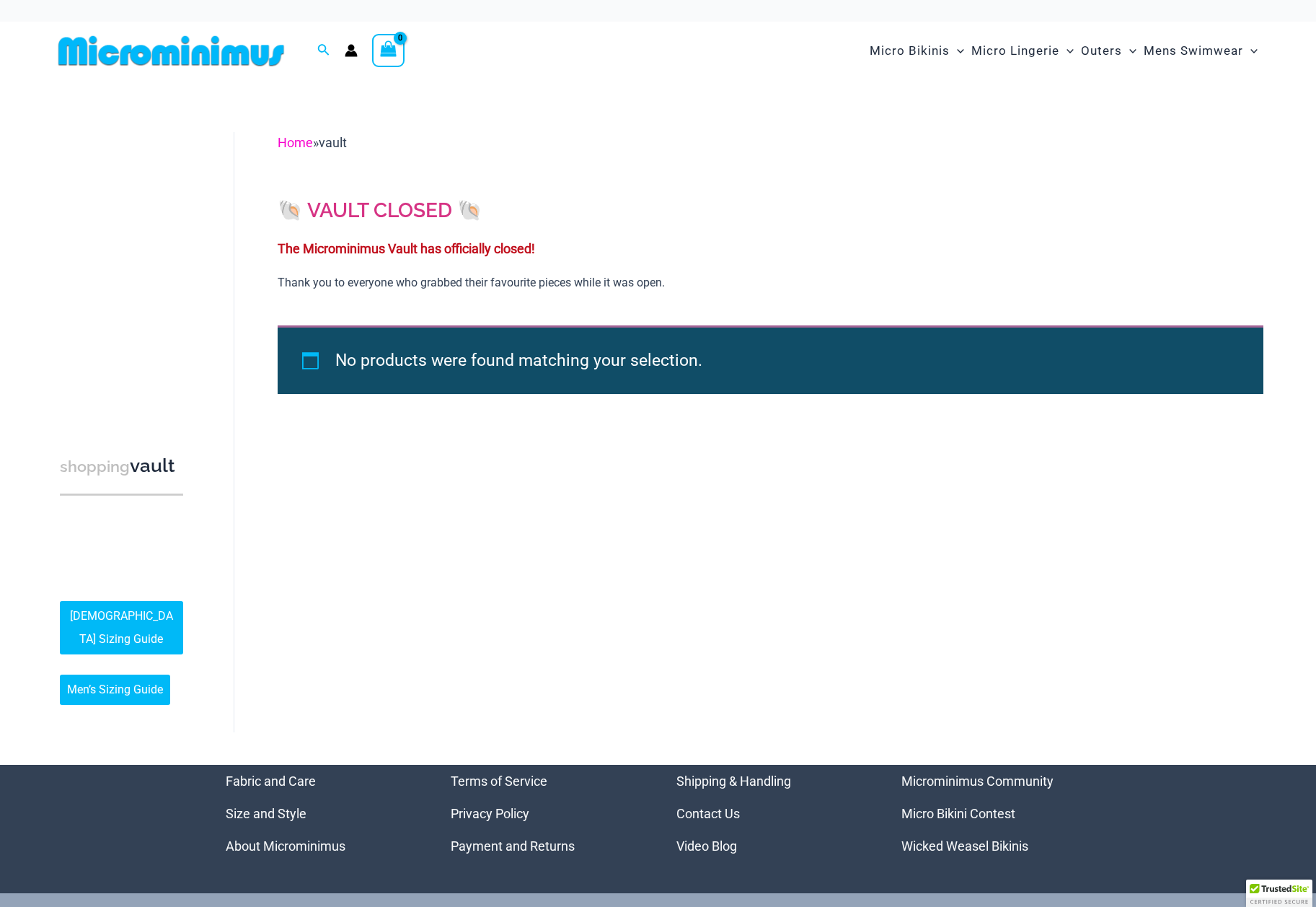
click at [297, 145] on link "Home" at bounding box center [295, 143] width 35 height 16
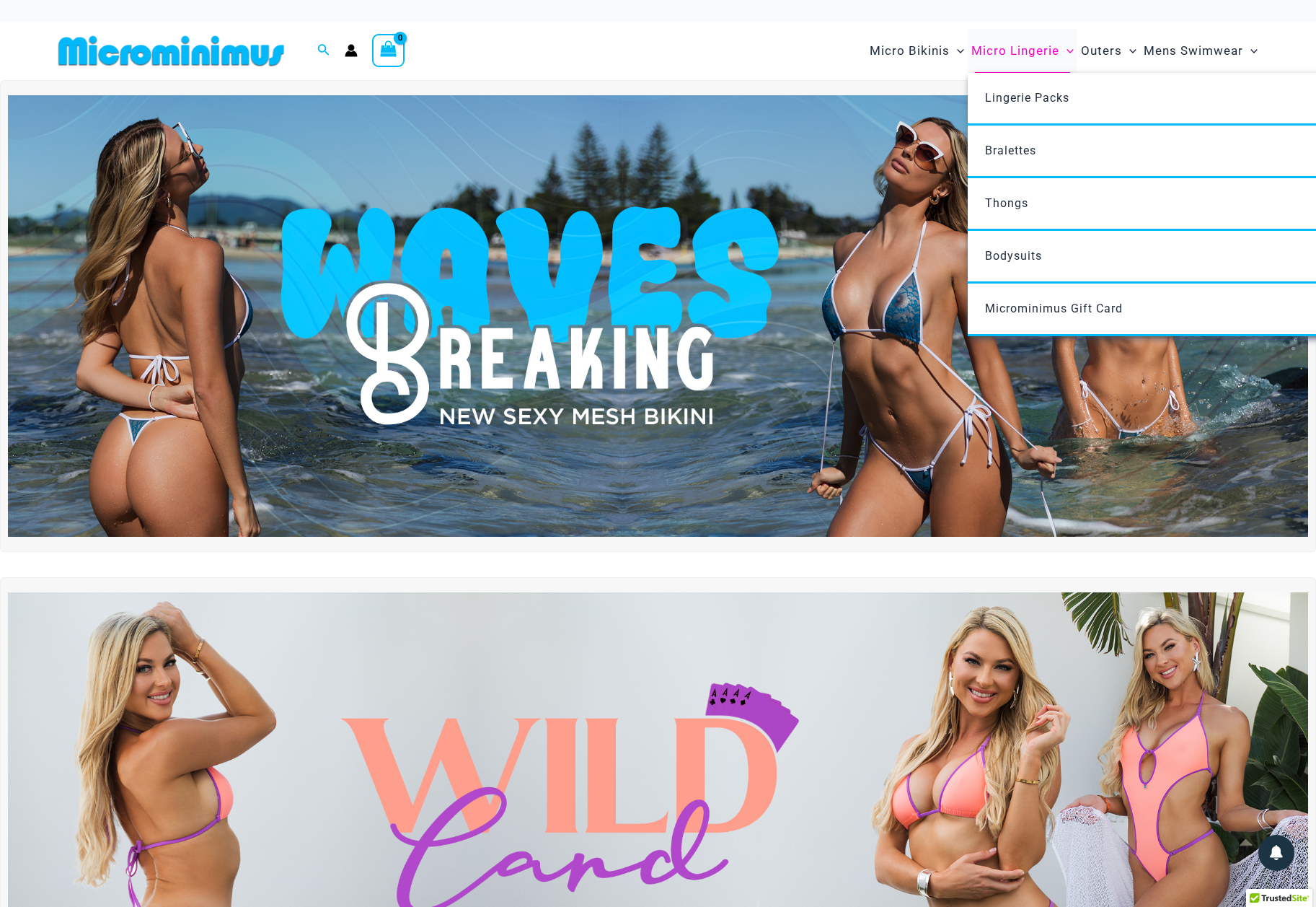
click at [1019, 48] on span "Micro Lingerie" at bounding box center [1014, 51] width 88 height 37
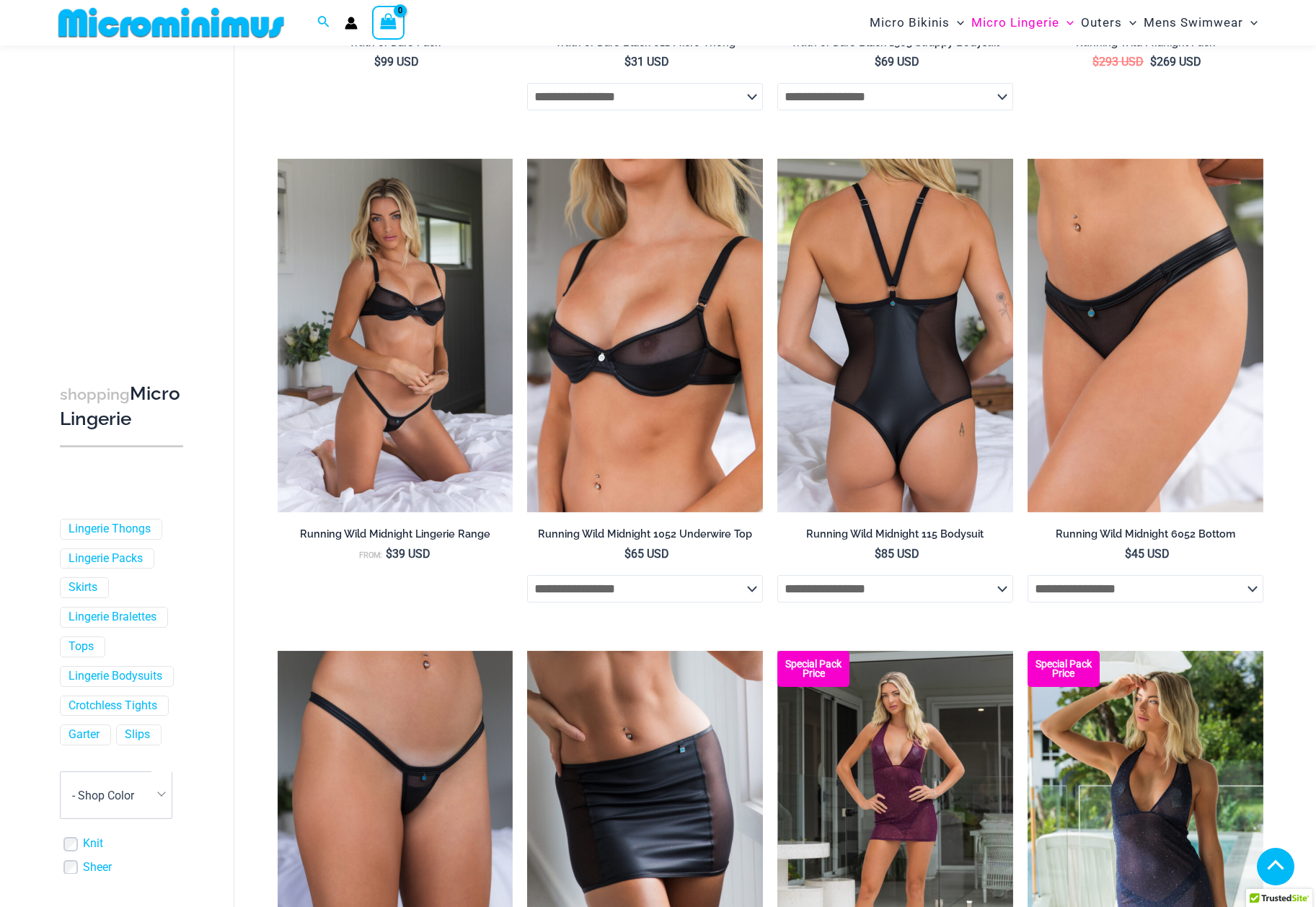
scroll to position [621, 0]
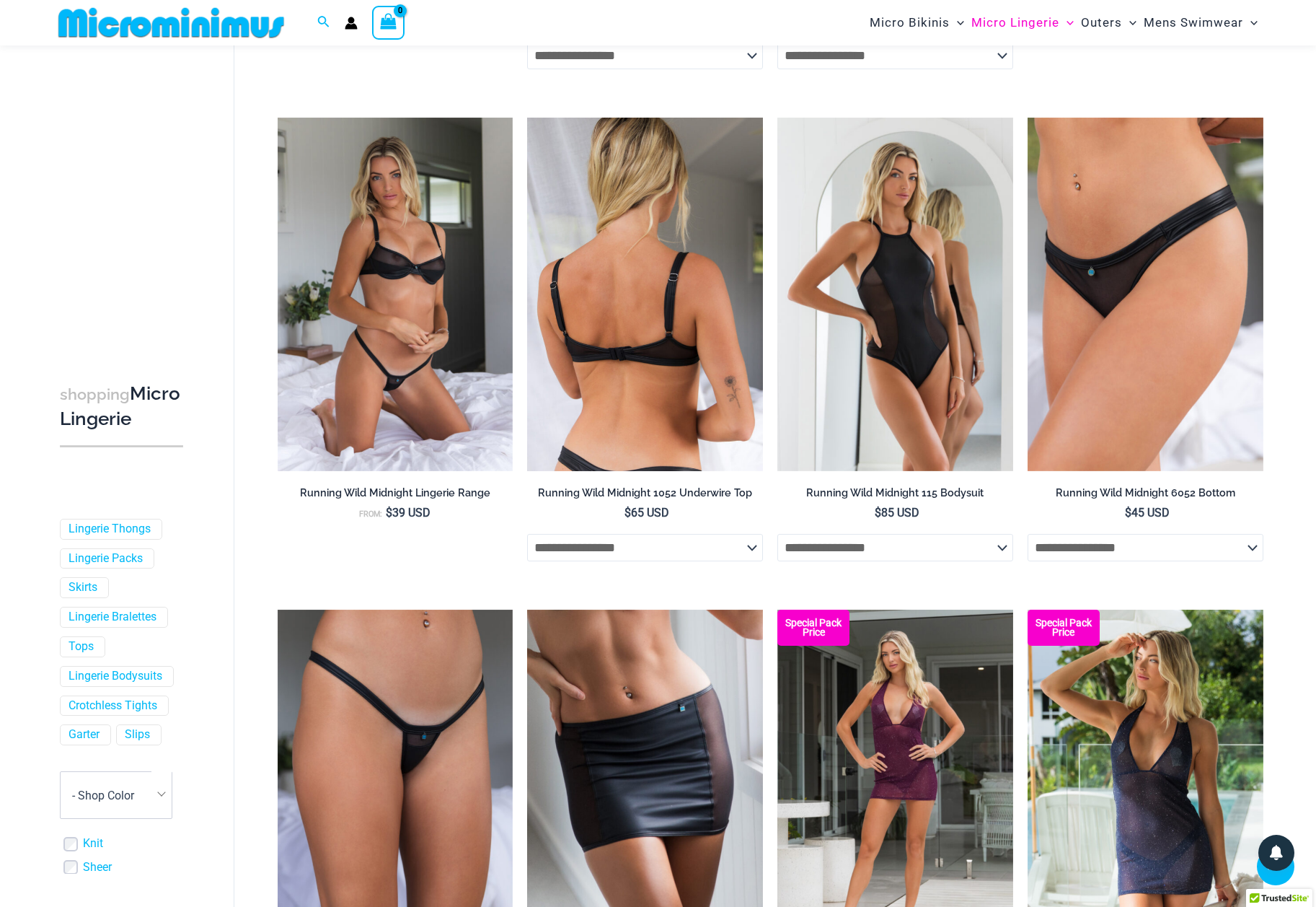
click at [652, 316] on img at bounding box center [645, 294] width 235 height 353
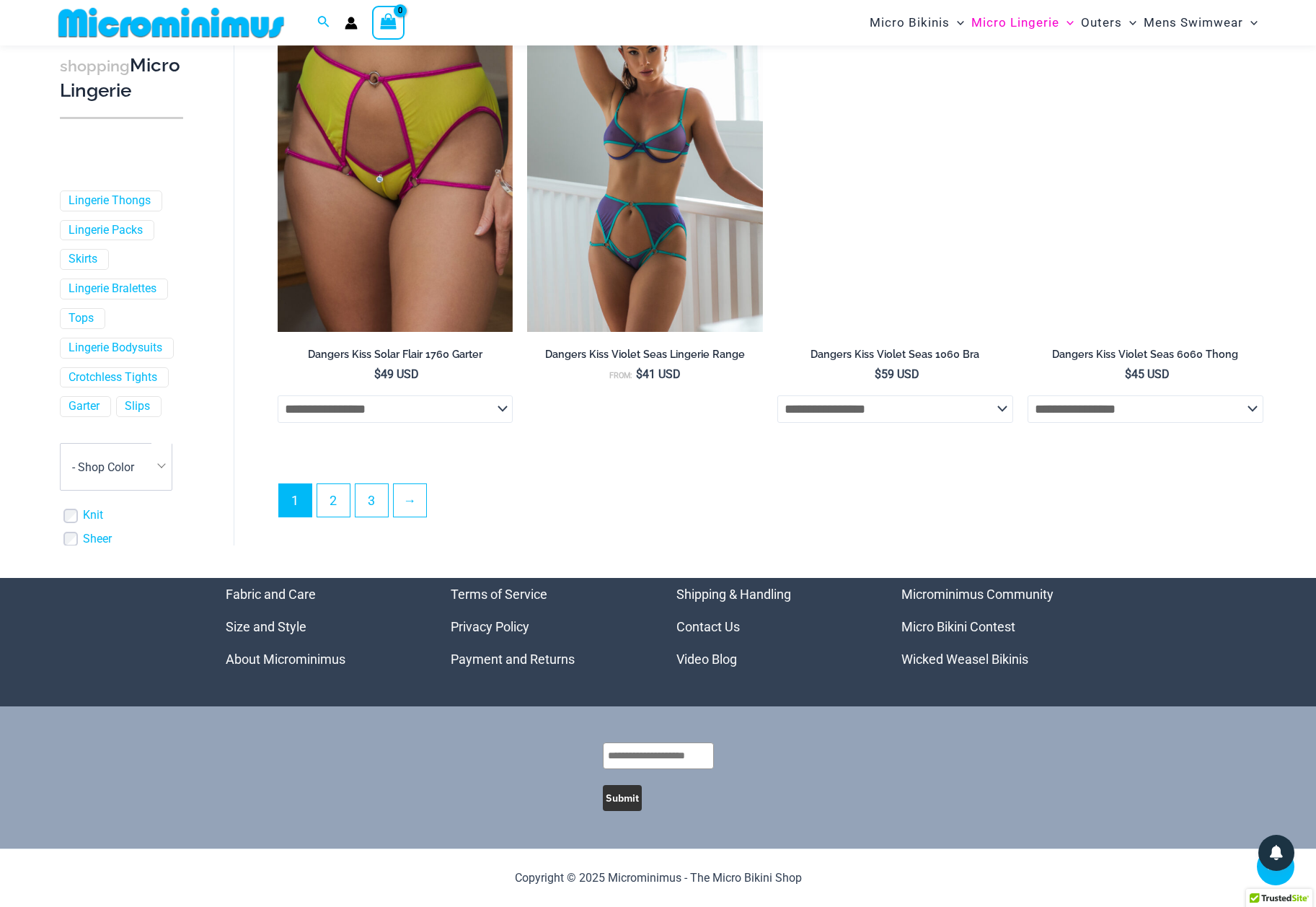
scroll to position [3680, 0]
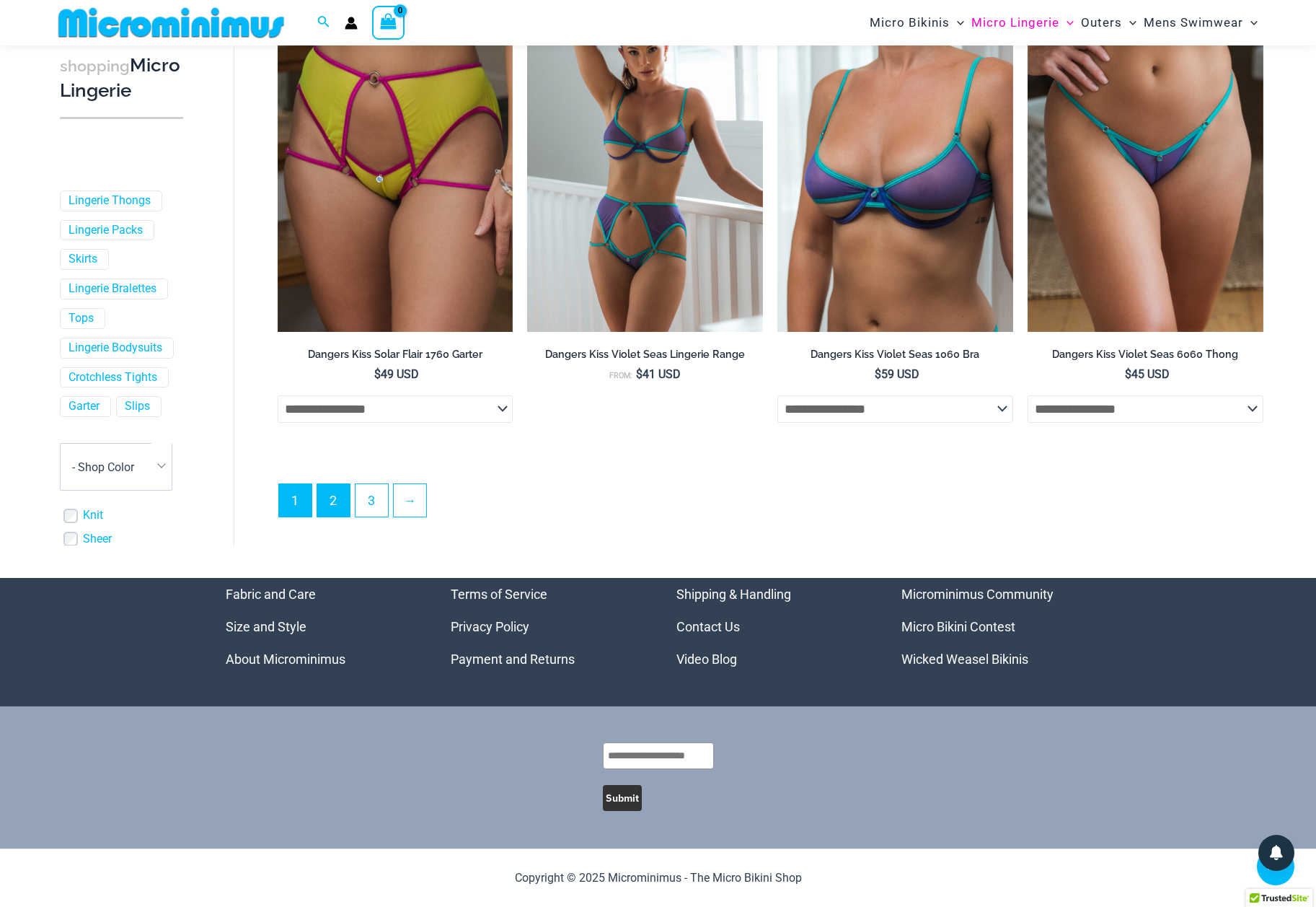
click at [344, 498] on link "2" at bounding box center [333, 499] width 32 height 32
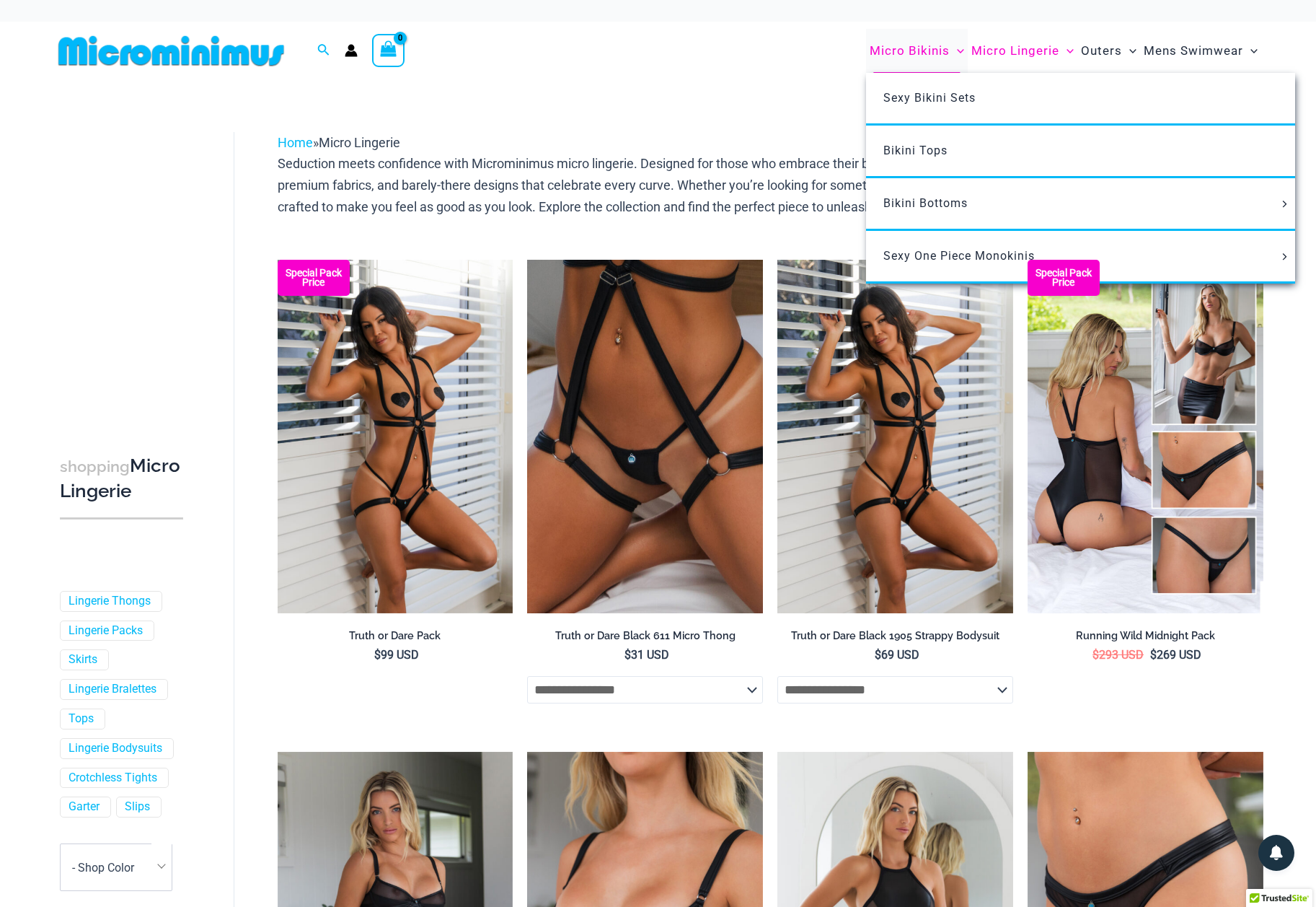
scroll to position [0, 0]
click at [923, 51] on span "Micro Bikinis" at bounding box center [909, 51] width 80 height 37
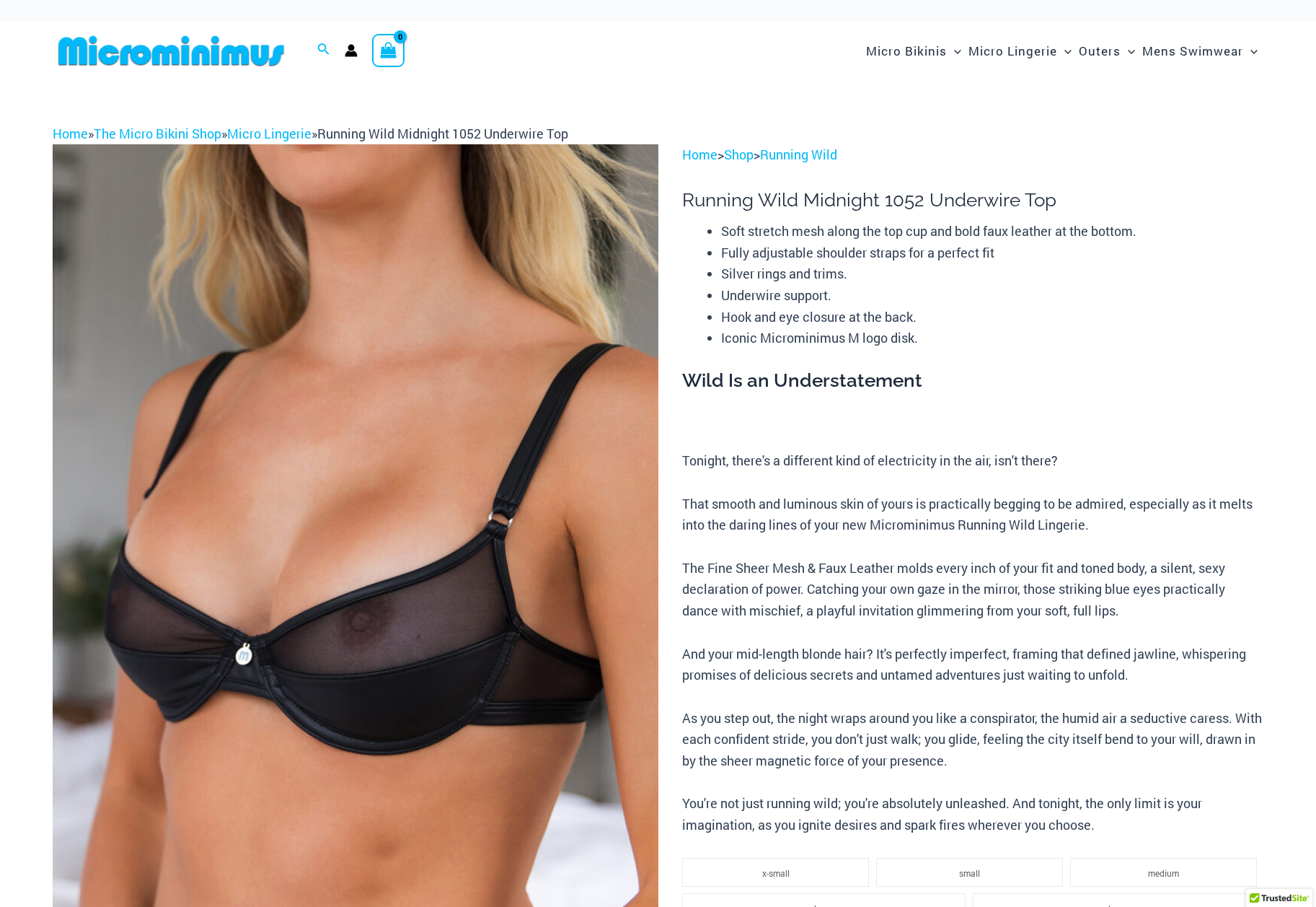
click at [352, 631] on img at bounding box center [355, 599] width 606 height 909
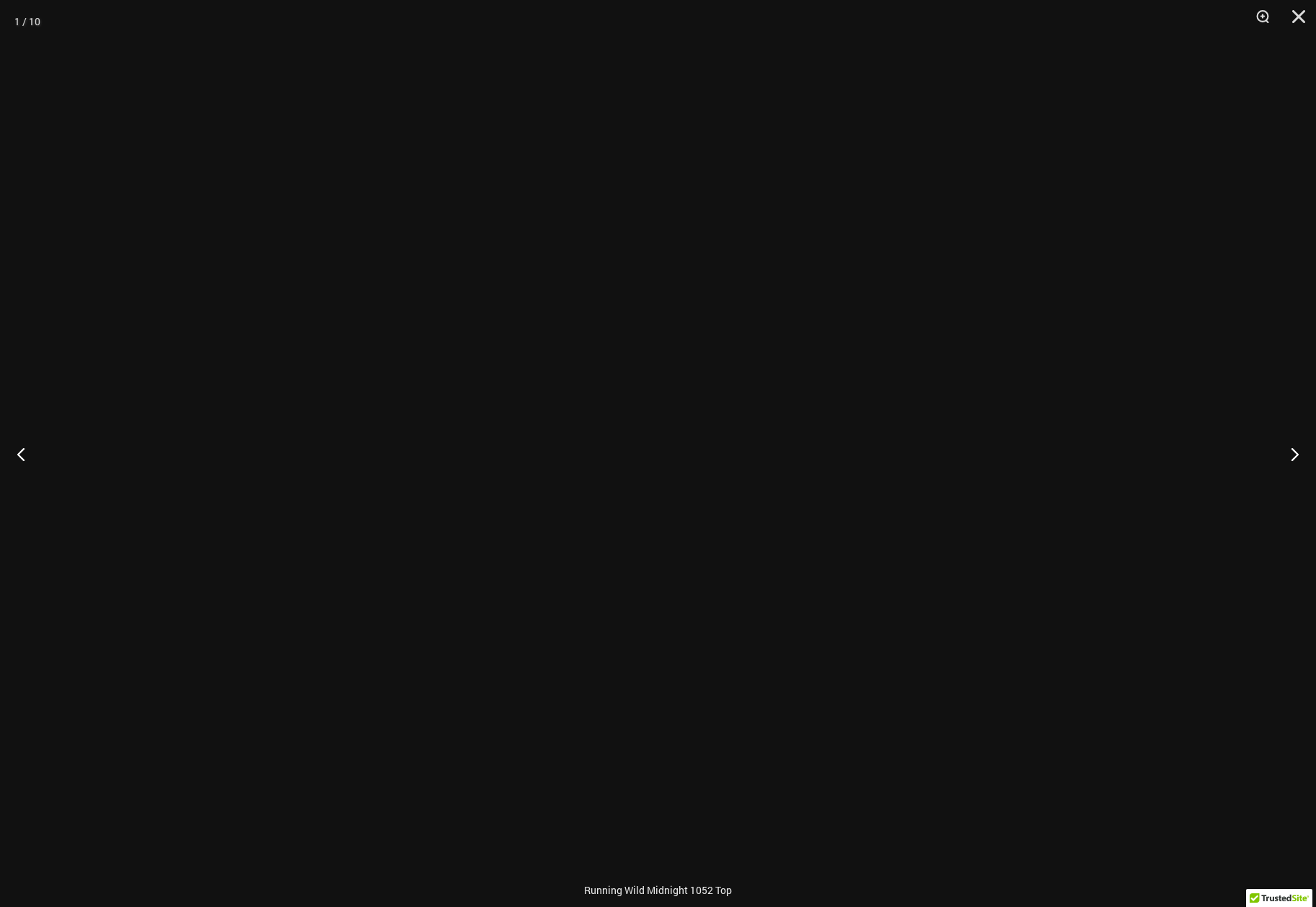
click at [352, 631] on div at bounding box center [658, 454] width 1316 height 907
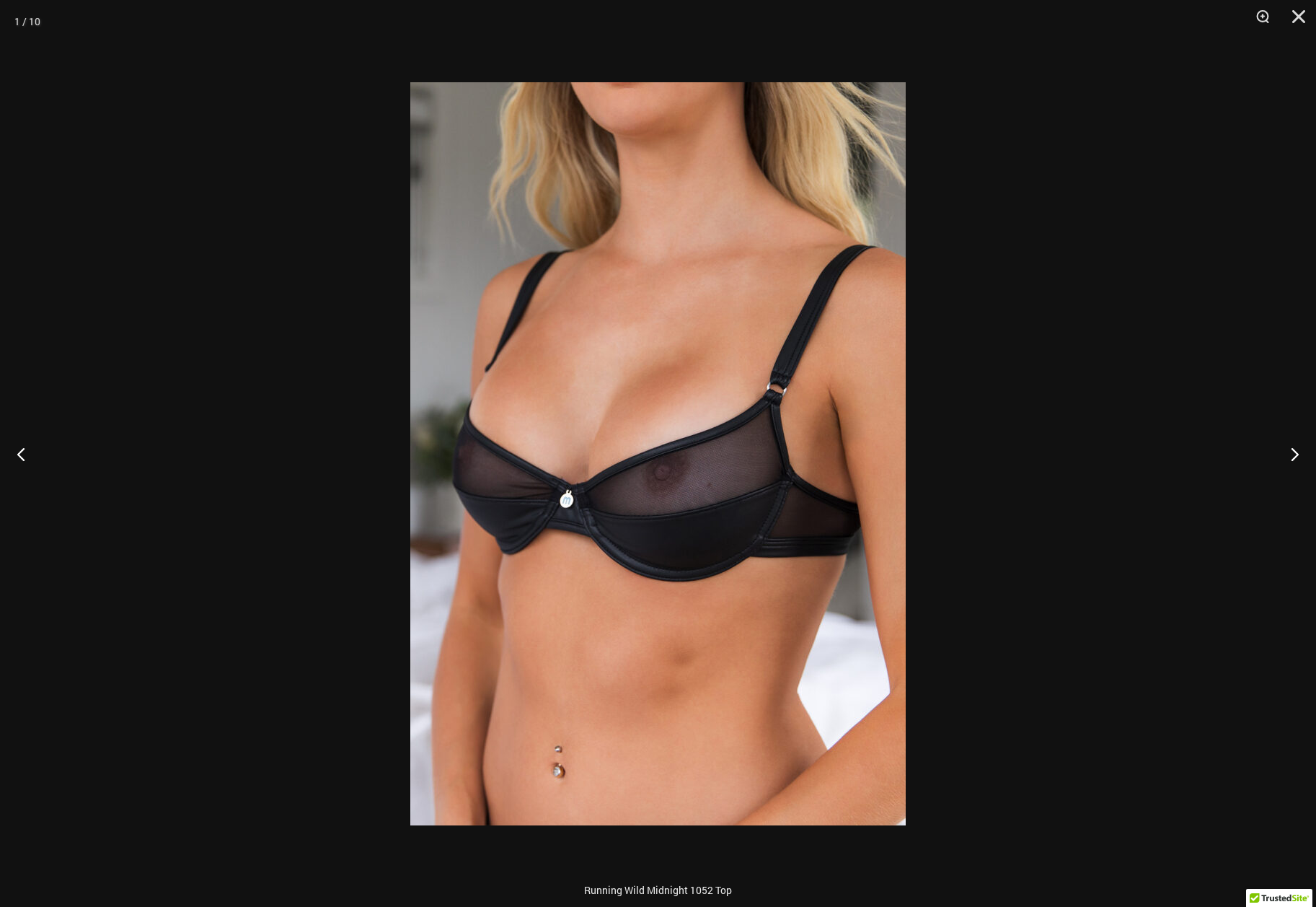
click at [662, 466] on img at bounding box center [658, 454] width 495 height 743
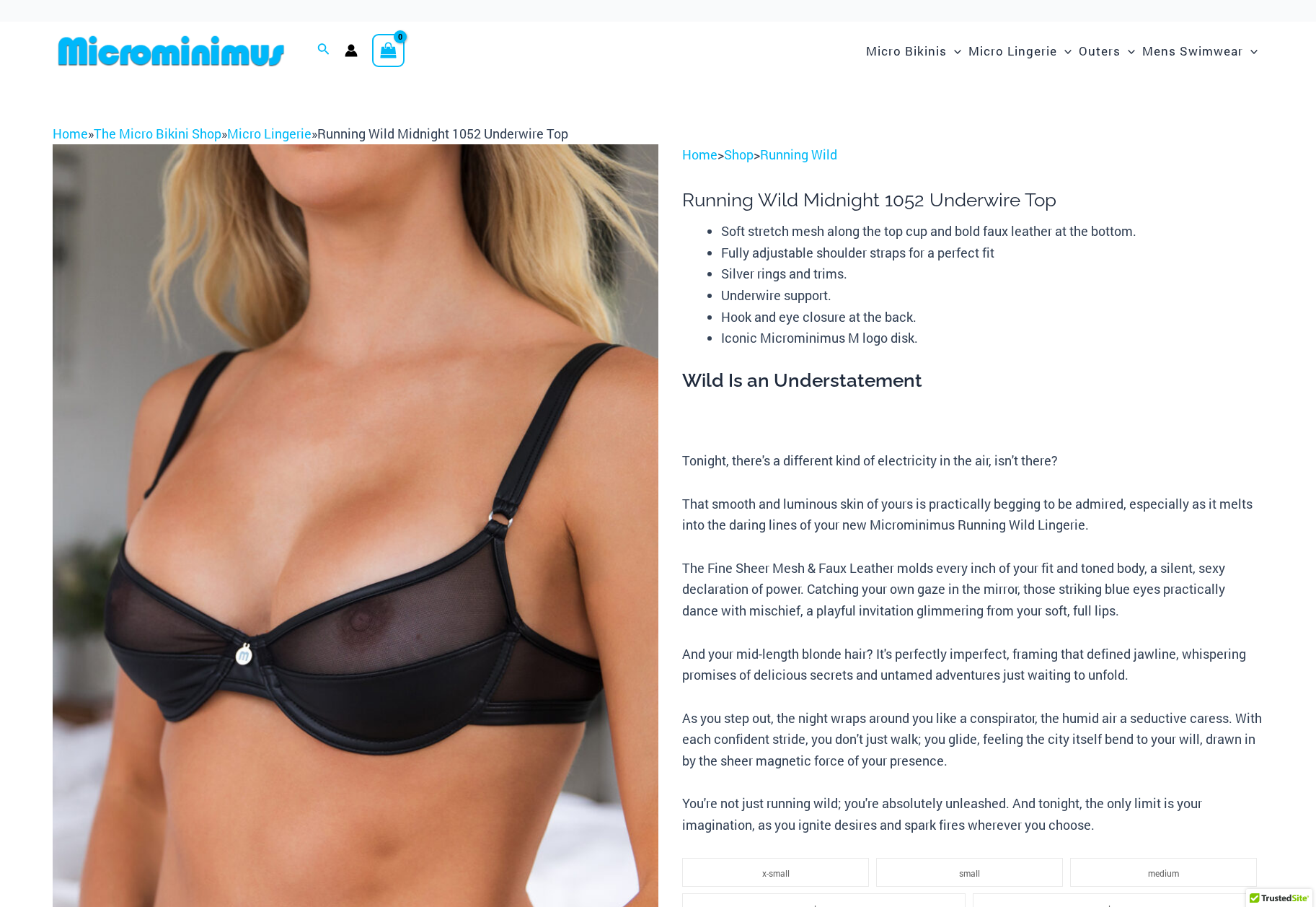
click at [398, 617] on img at bounding box center [355, 599] width 606 height 909
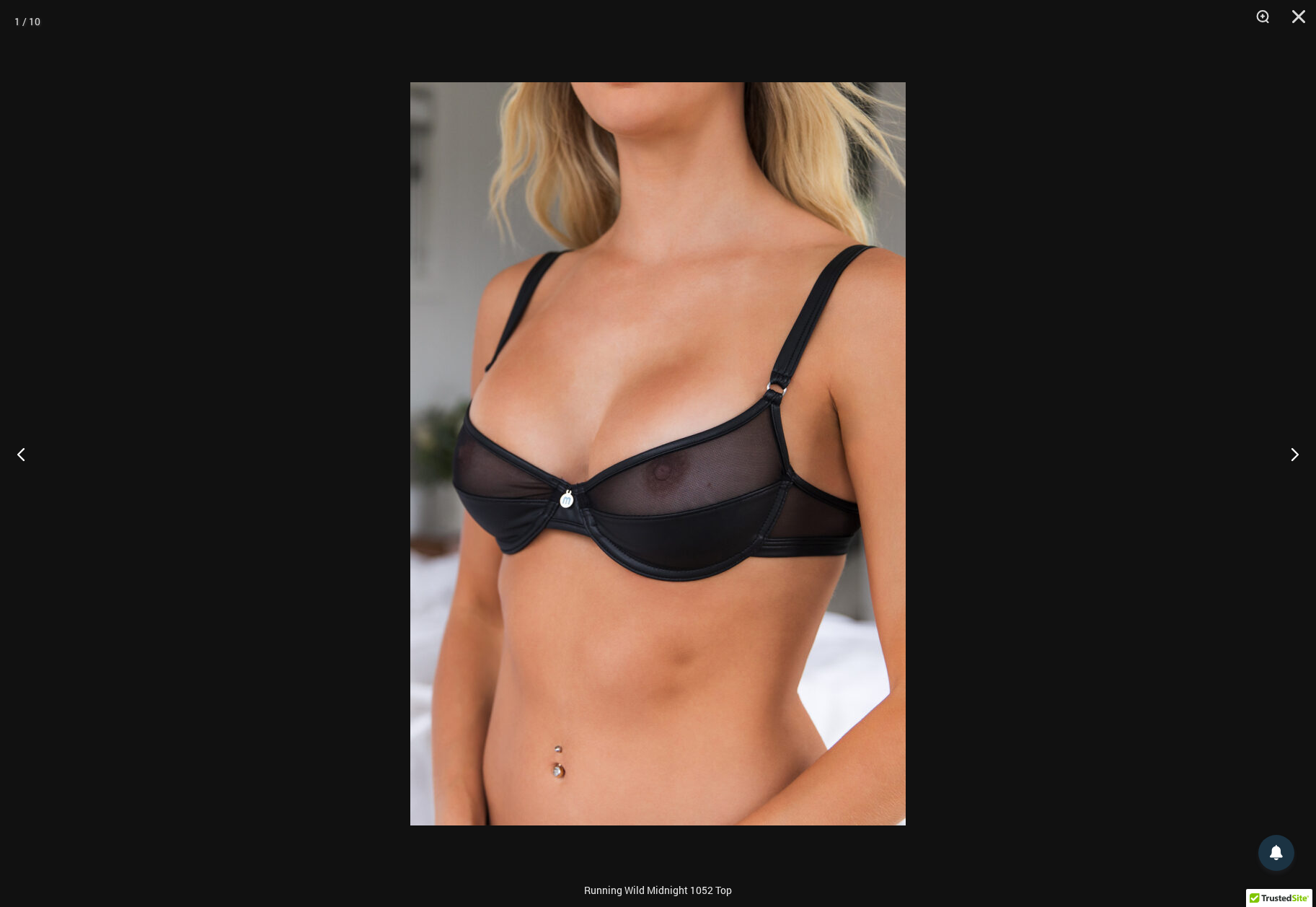
drag, startPoint x: 338, startPoint y: 342, endPoint x: 355, endPoint y: 358, distance: 23.3
click at [338, 342] on div at bounding box center [658, 454] width 1316 height 907
click at [1292, 16] on button "Close" at bounding box center [1293, 21] width 36 height 43
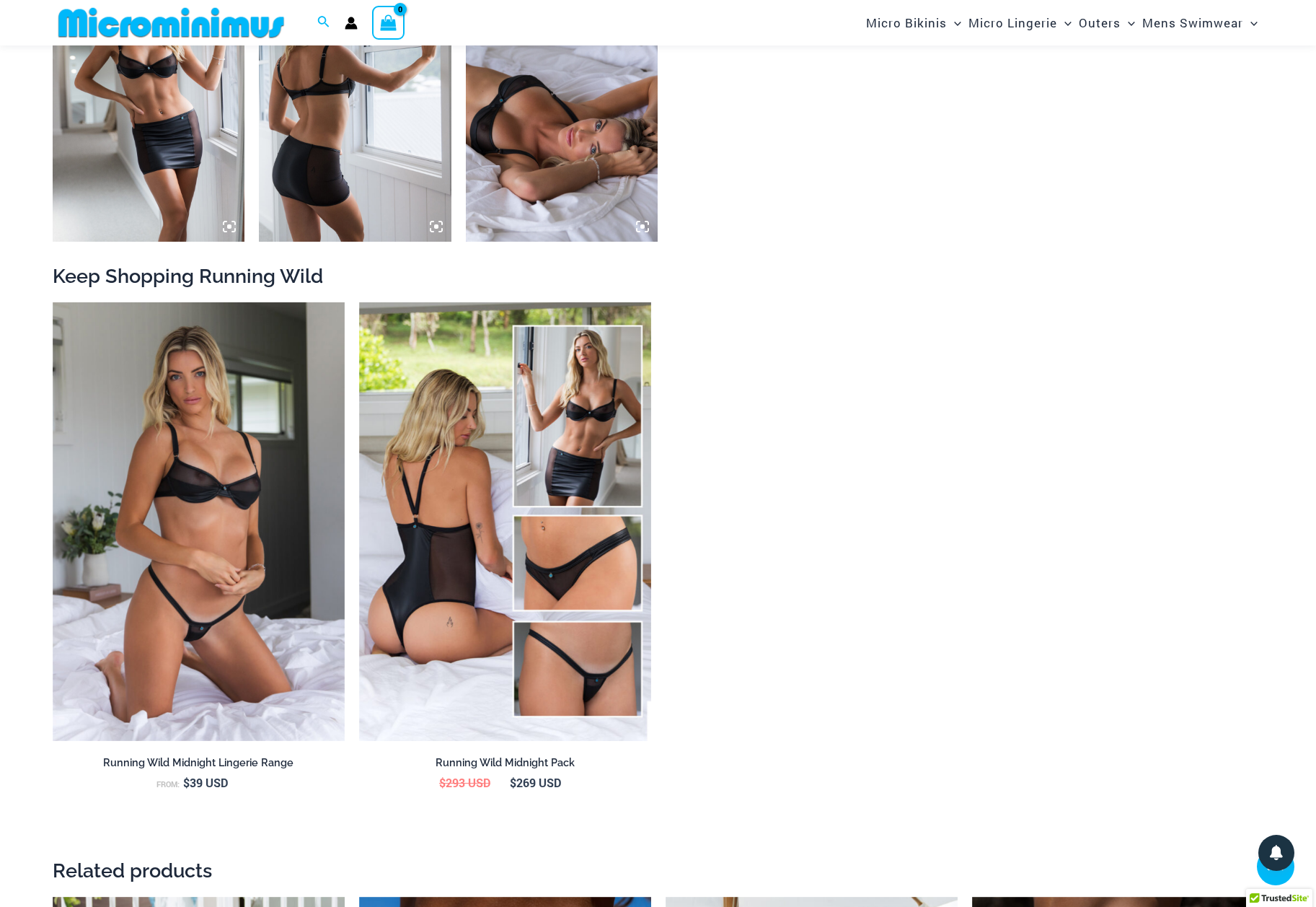
scroll to position [1821, 0]
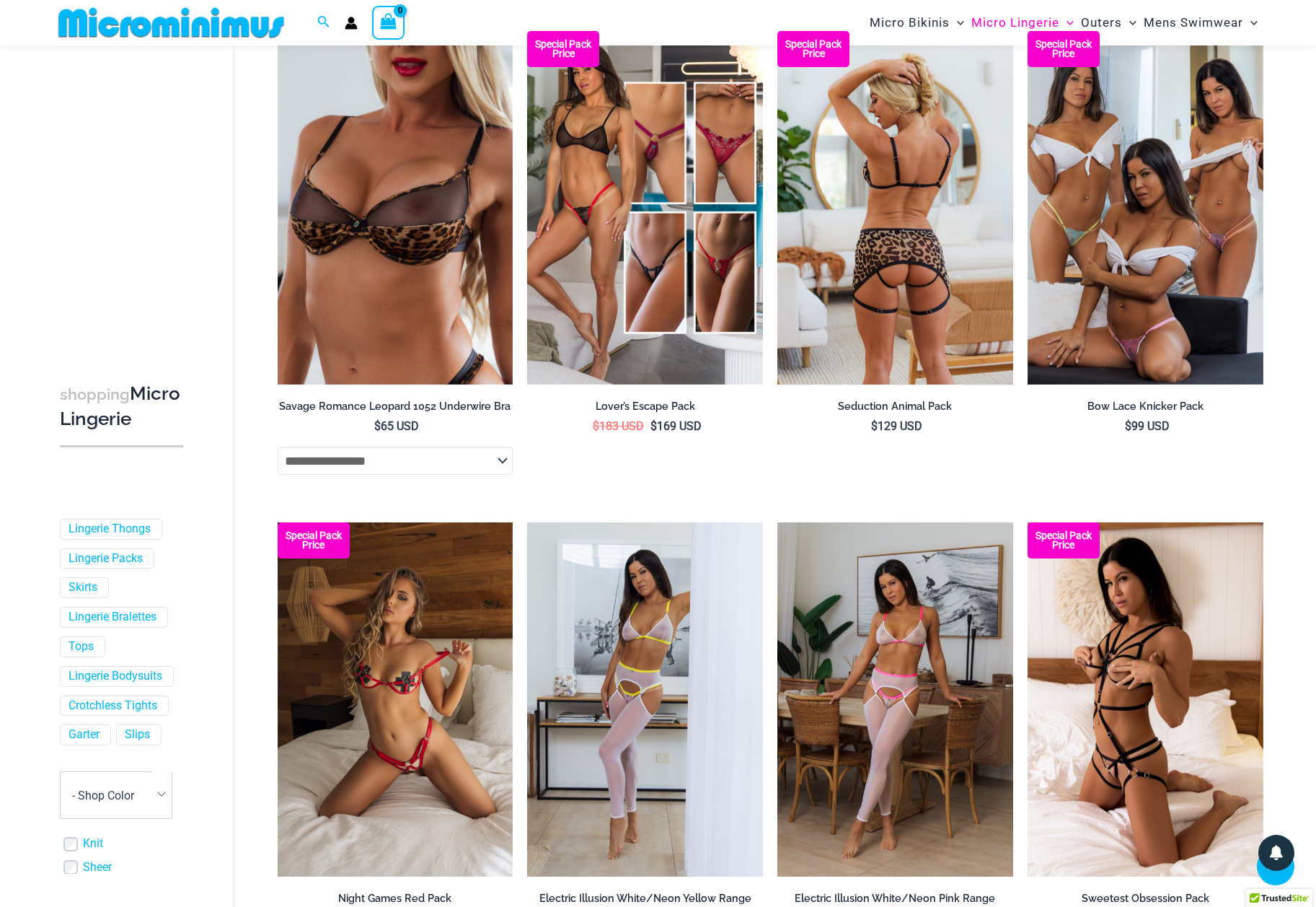
scroll to position [3096, 0]
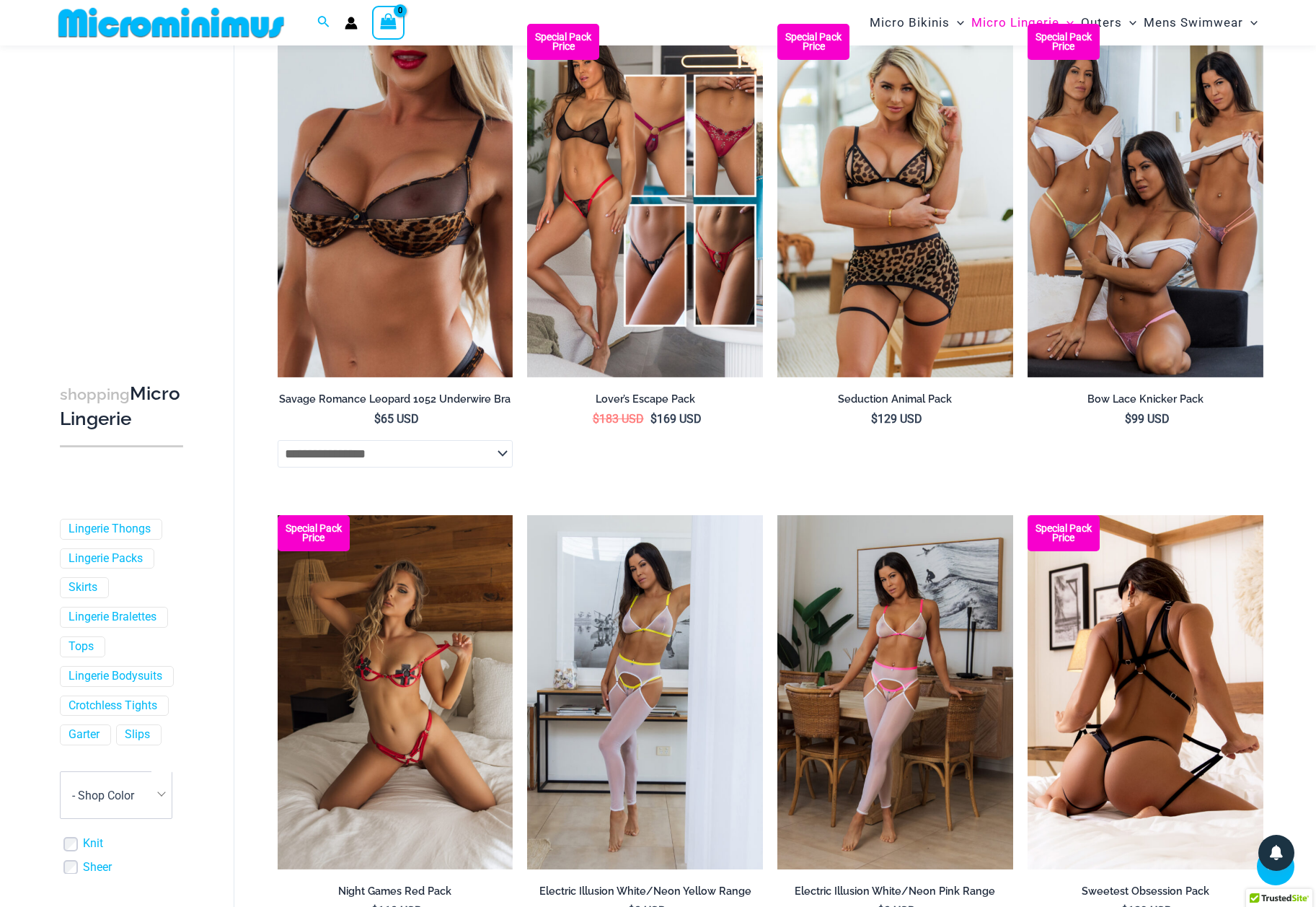
click at [1152, 657] on img at bounding box center [1145, 691] width 235 height 353
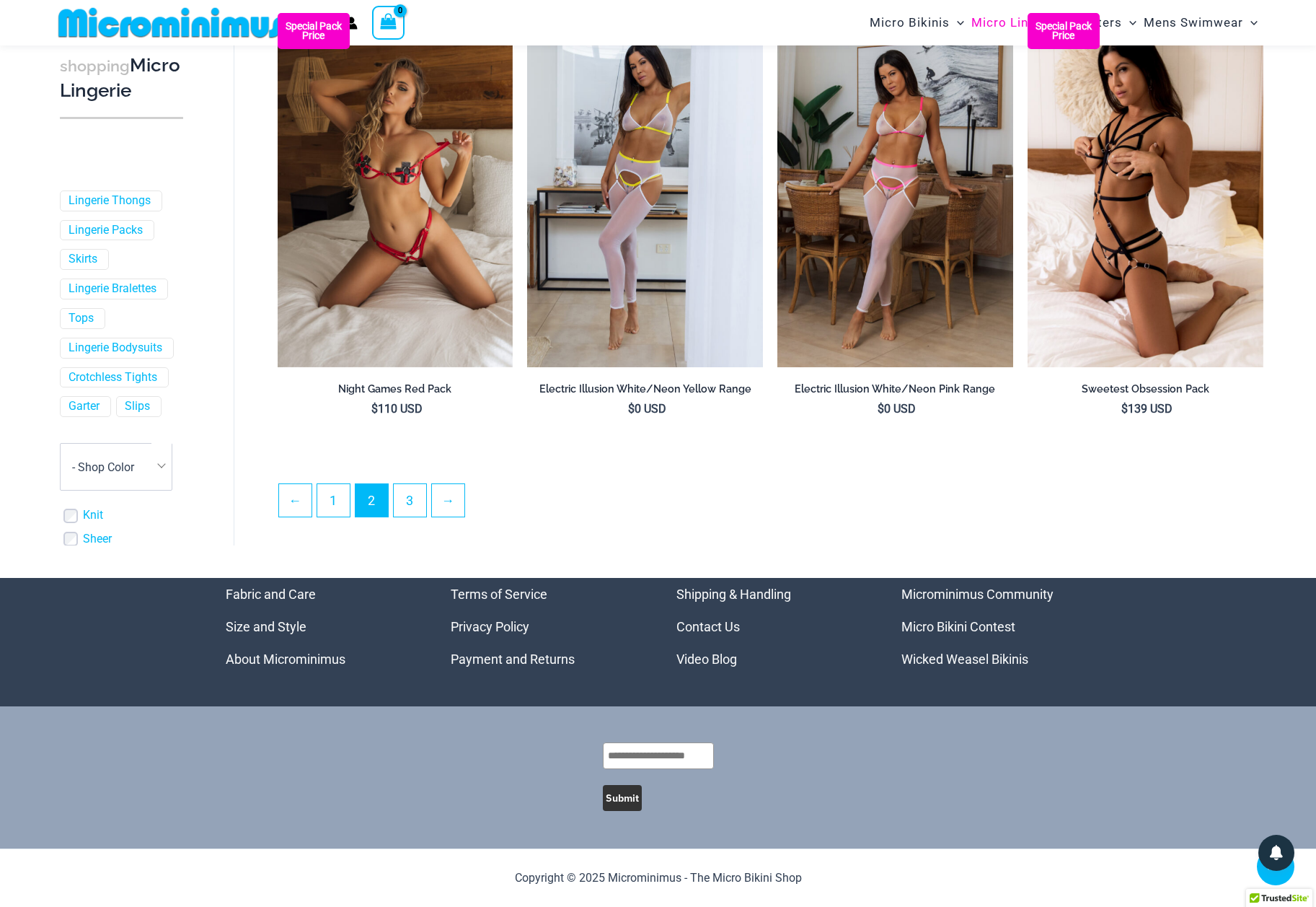
scroll to position [3603, 0]
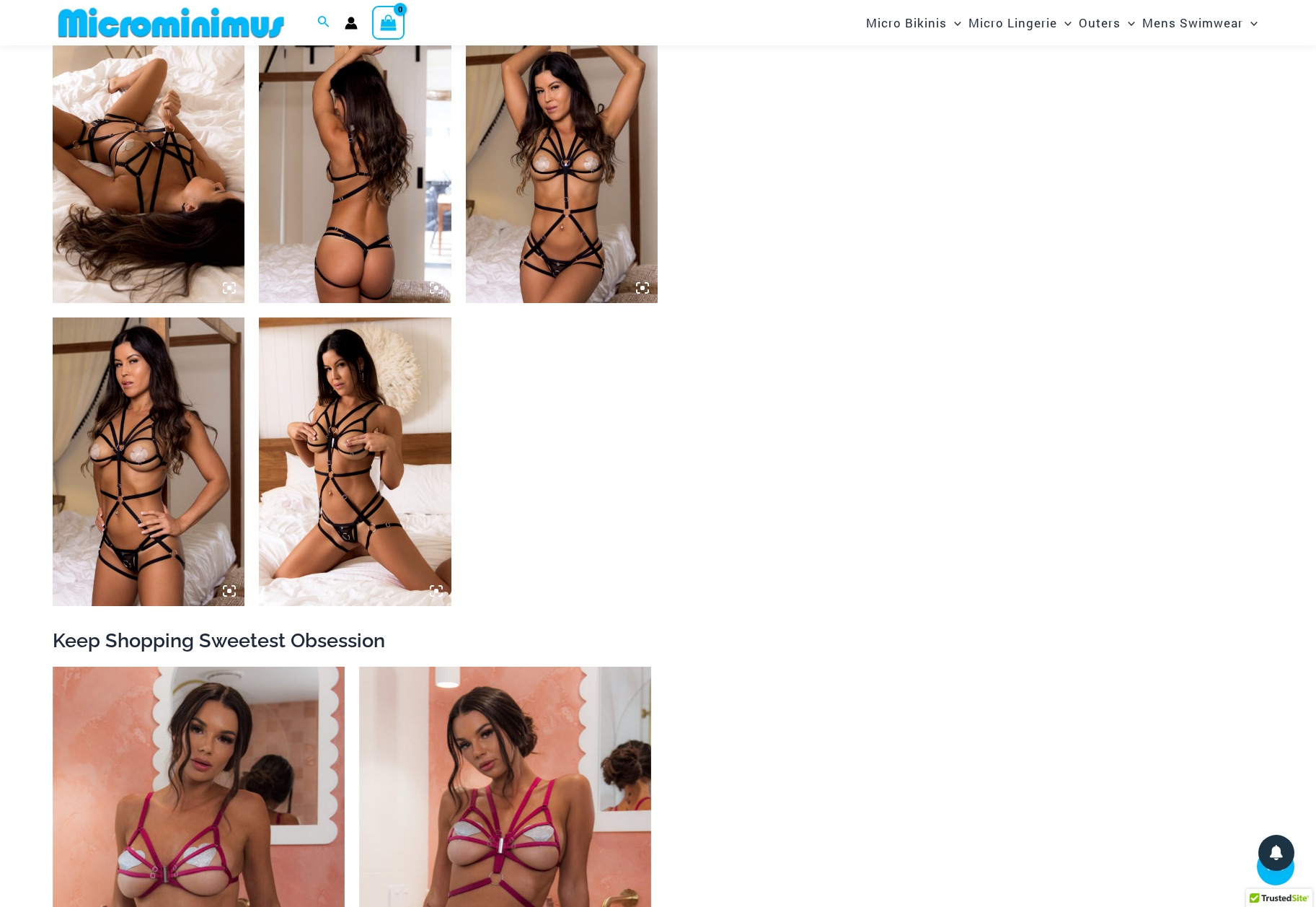
scroll to position [1344, 0]
click at [355, 495] on img at bounding box center [355, 460] width 193 height 288
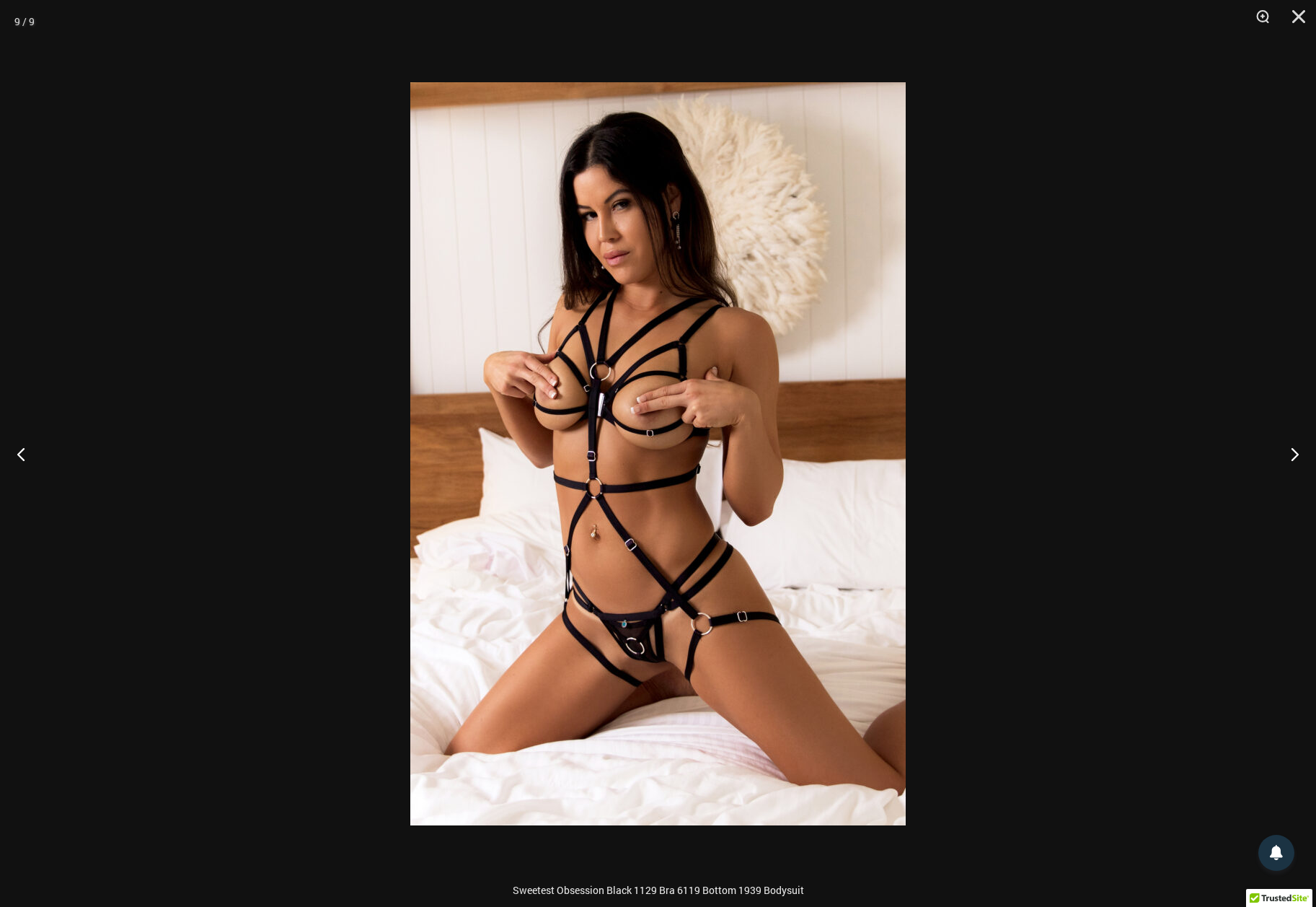
click at [570, 389] on img at bounding box center [658, 454] width 495 height 743
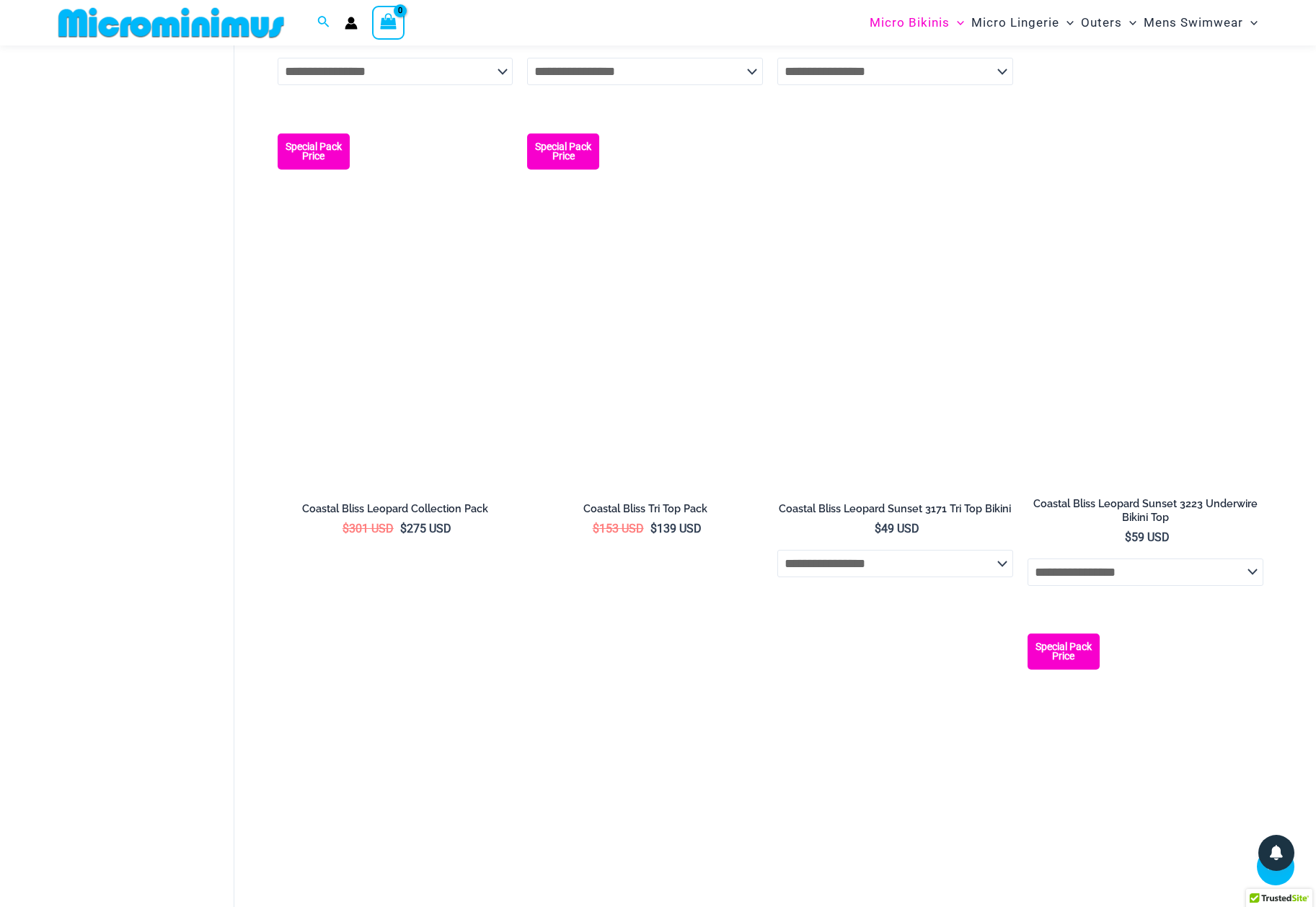
scroll to position [2276, 0]
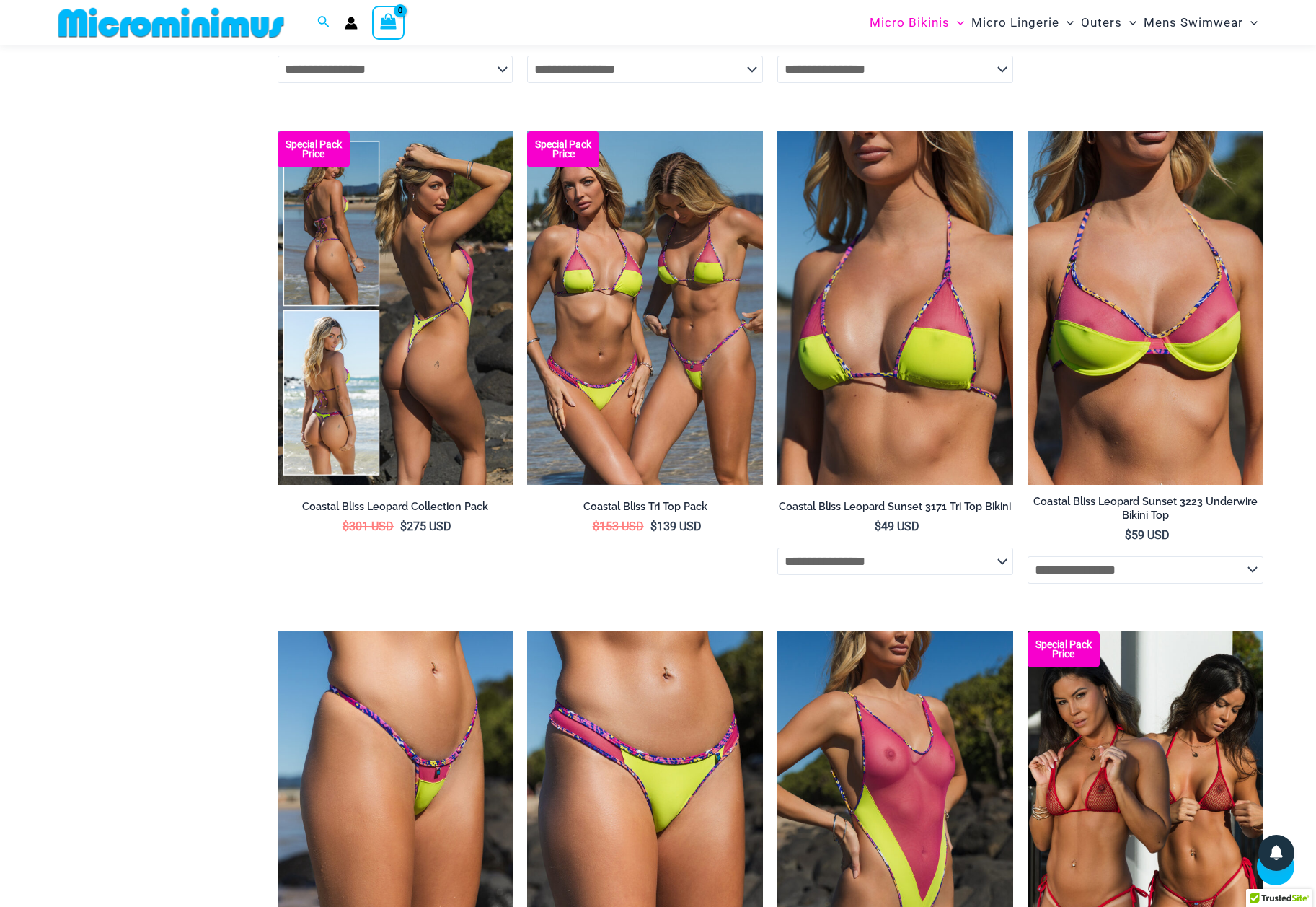
click at [461, 310] on img at bounding box center [395, 308] width 235 height 353
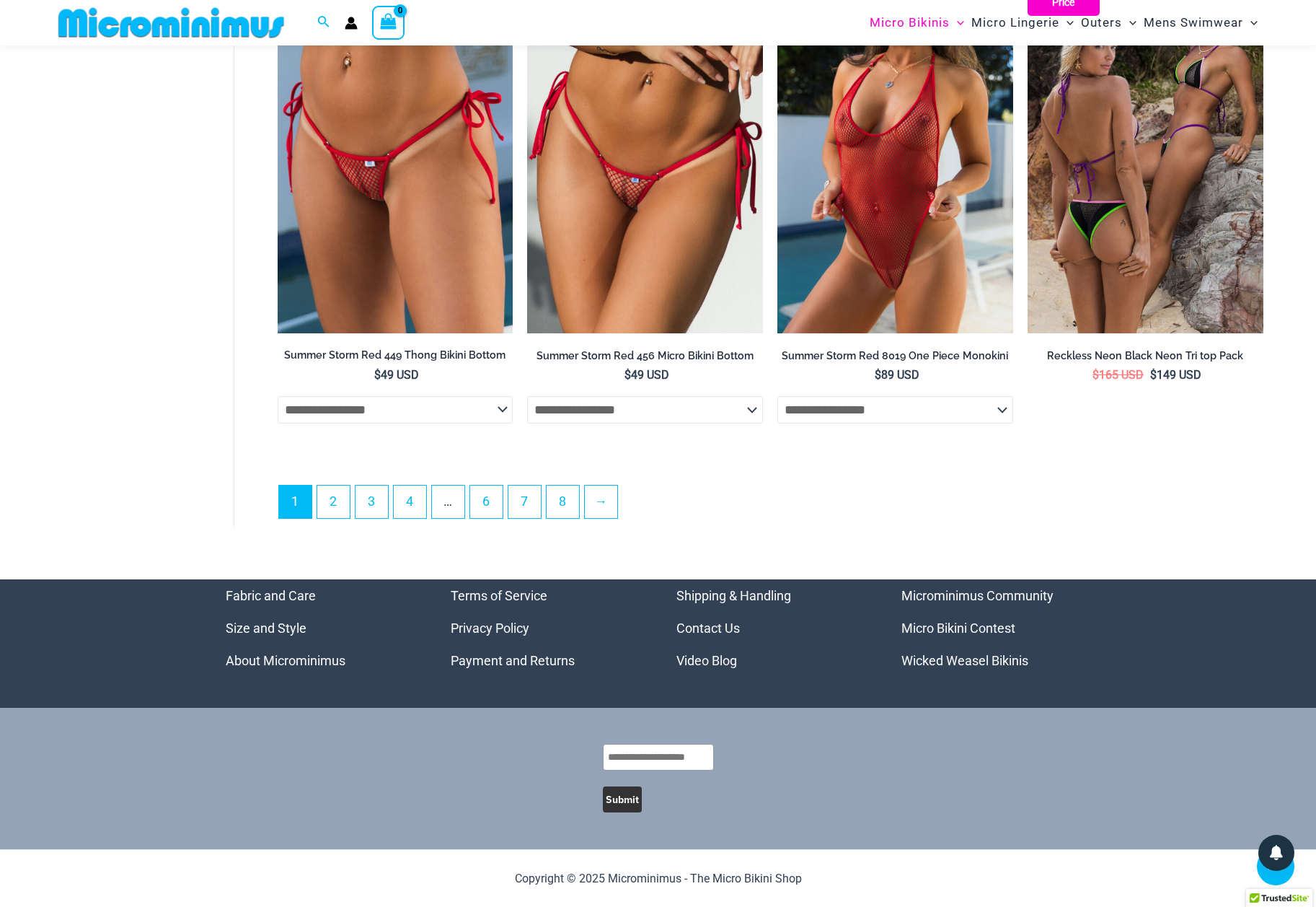
scroll to position [3919, 0]
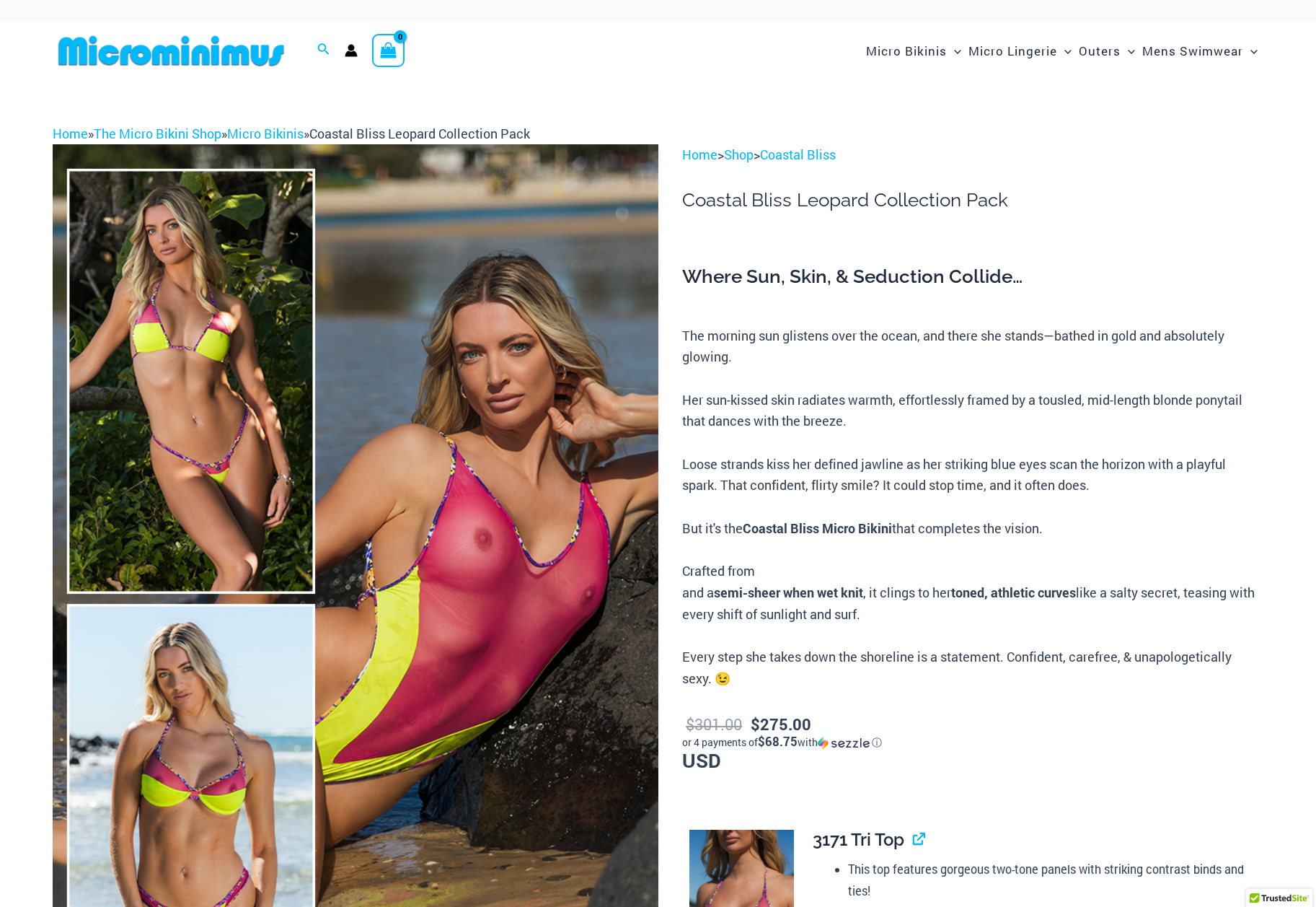
click at [478, 541] on img at bounding box center [355, 599] width 606 height 909
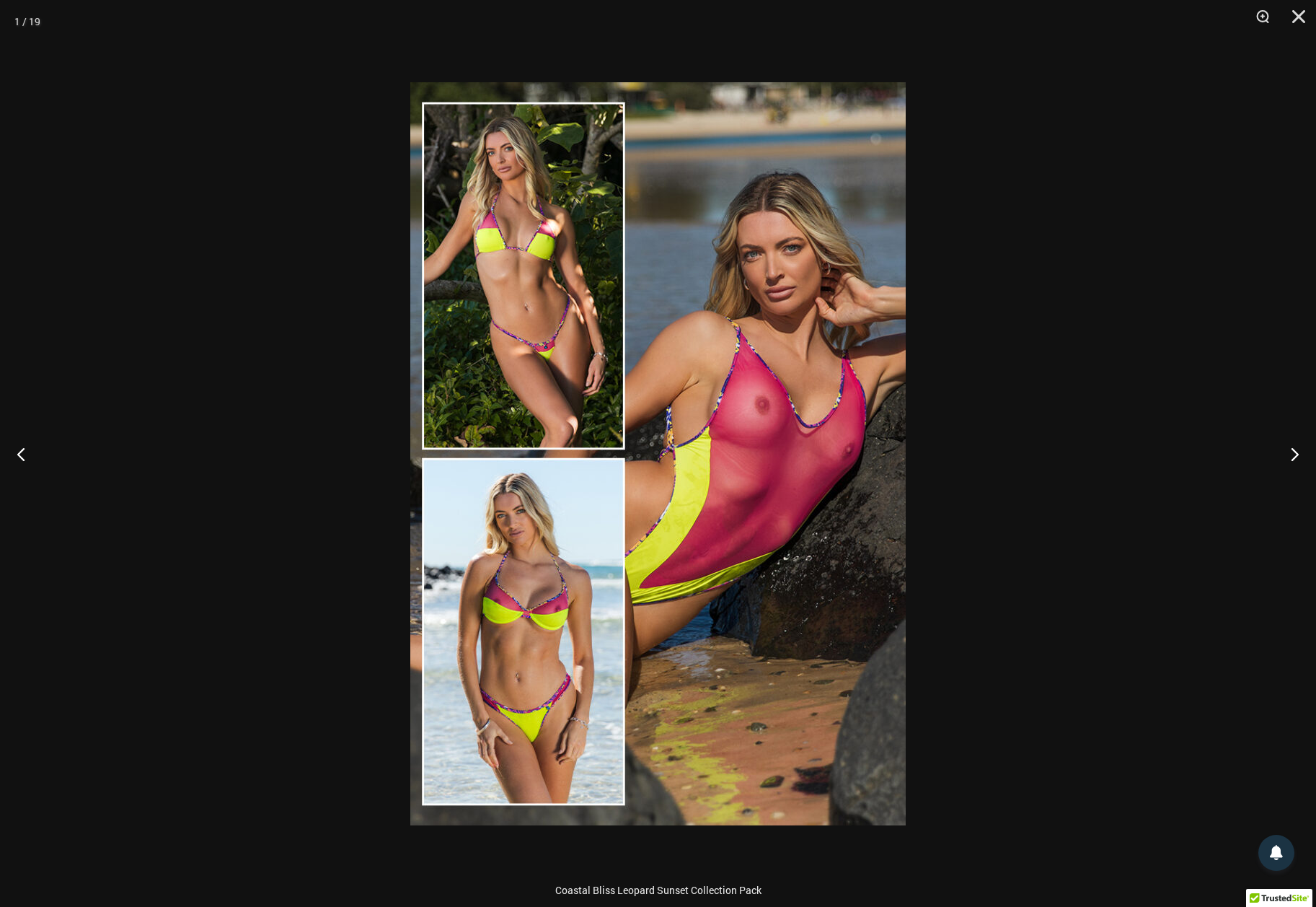
click at [729, 355] on img at bounding box center [658, 454] width 495 height 743
click at [728, 367] on img at bounding box center [658, 454] width 495 height 743
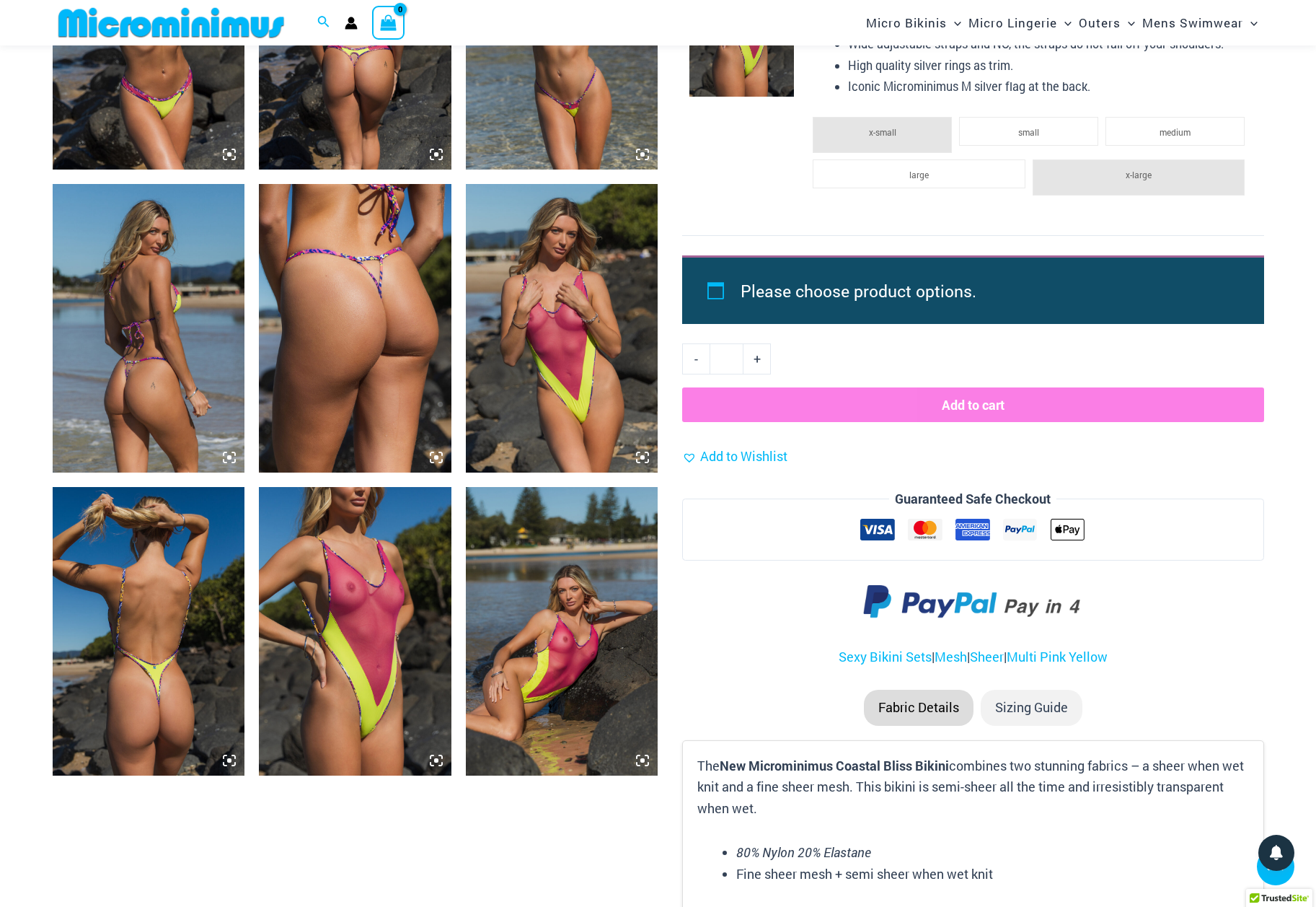
scroll to position [2089, 0]
